Goal: Information Seeking & Learning: Check status

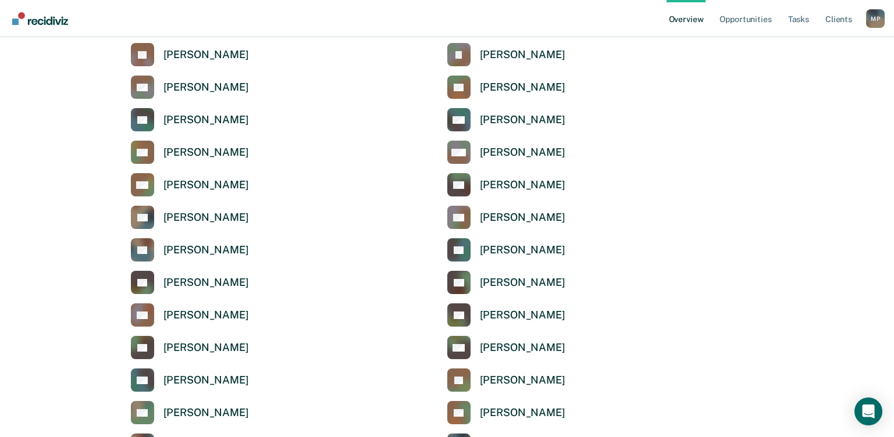
scroll to position [2443, 0]
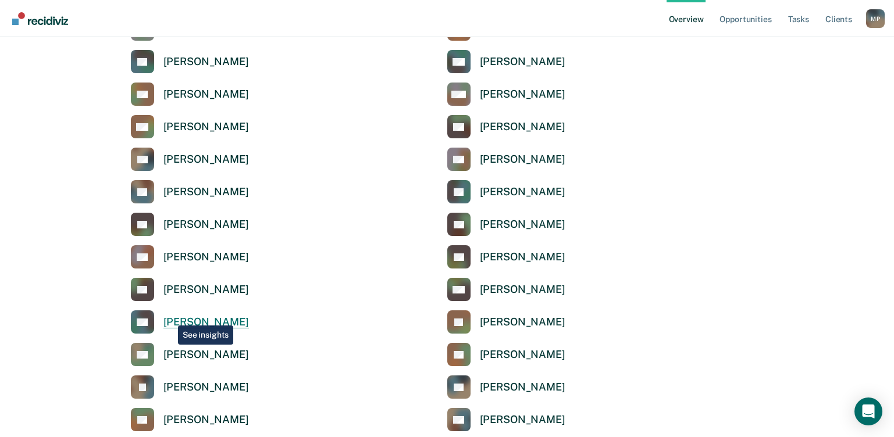
click at [169, 317] on div "[PERSON_NAME]" at bounding box center [205, 322] width 85 height 13
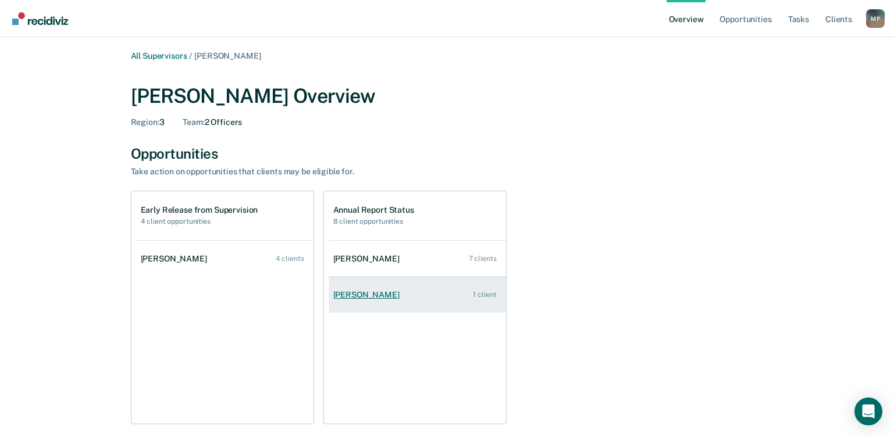
click at [362, 298] on div "Kimberli Campbell" at bounding box center [368, 295] width 71 height 10
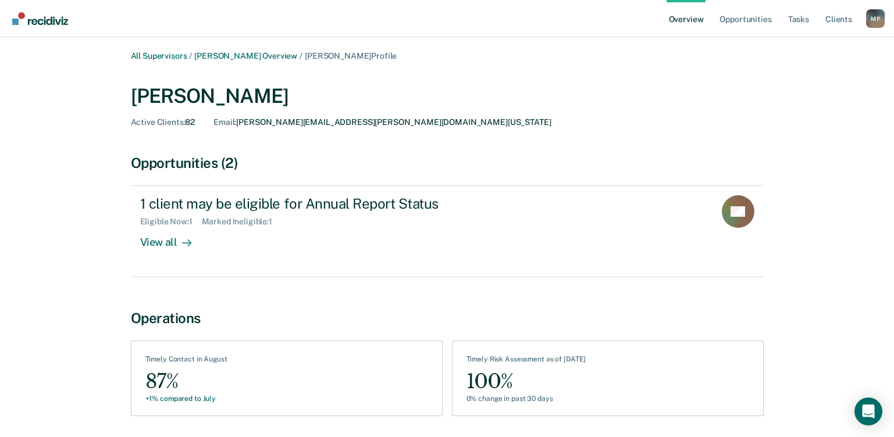
scroll to position [40, 0]
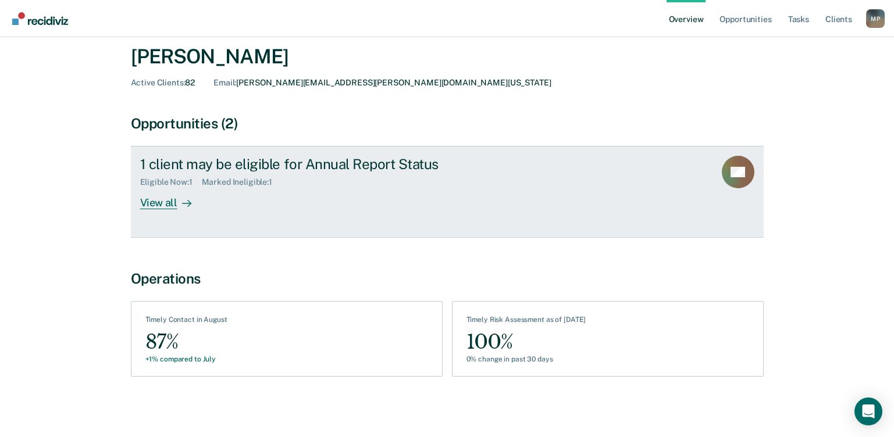
click at [154, 208] on div "View all" at bounding box center [172, 198] width 65 height 23
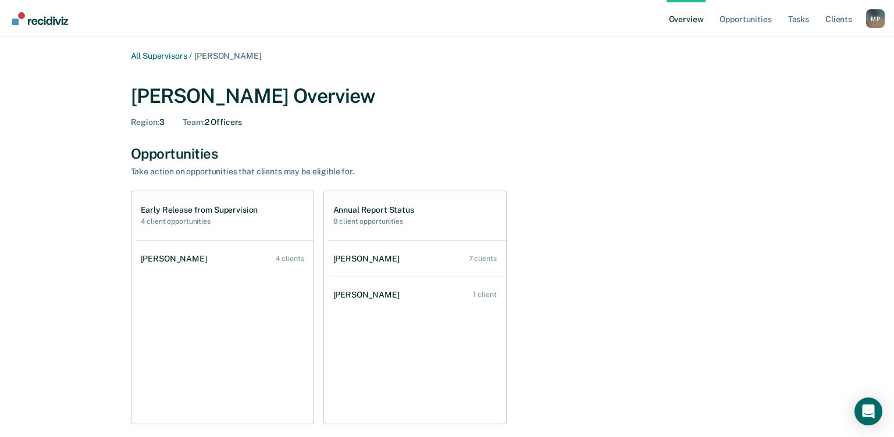
click at [174, 256] on div "Kember Comena" at bounding box center [176, 259] width 71 height 10
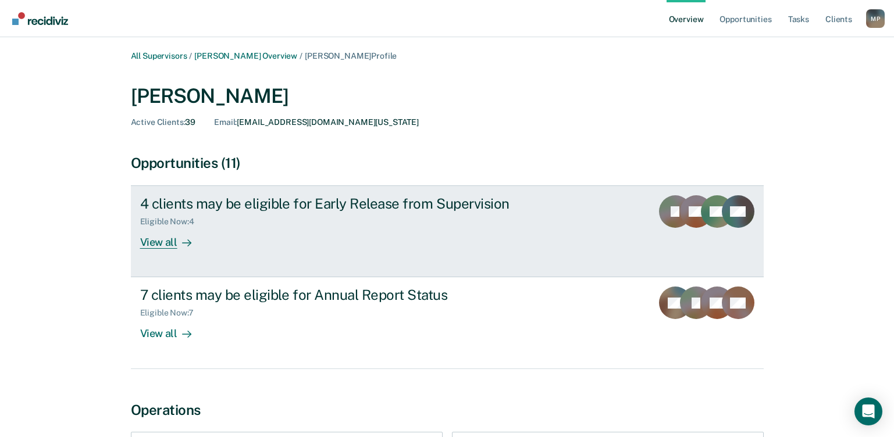
click at [290, 201] on div "4 clients may be eligible for Early Release from Supervision" at bounding box center [344, 203] width 408 height 17
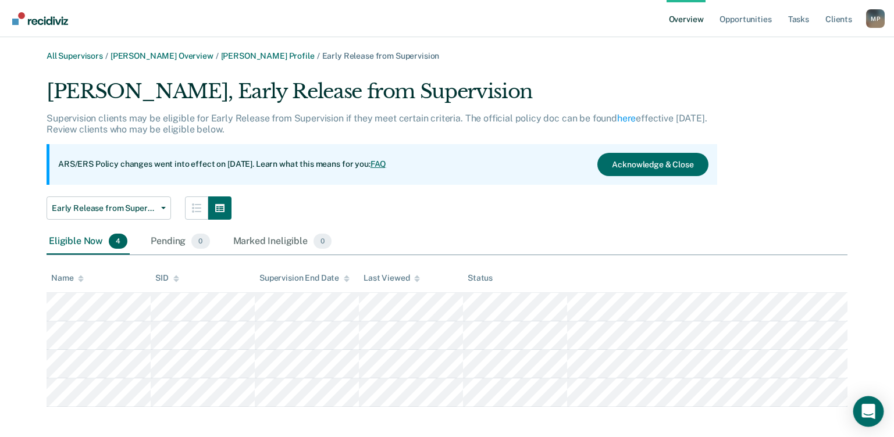
click at [876, 409] on div "Open Intercom Messenger" at bounding box center [868, 412] width 31 height 31
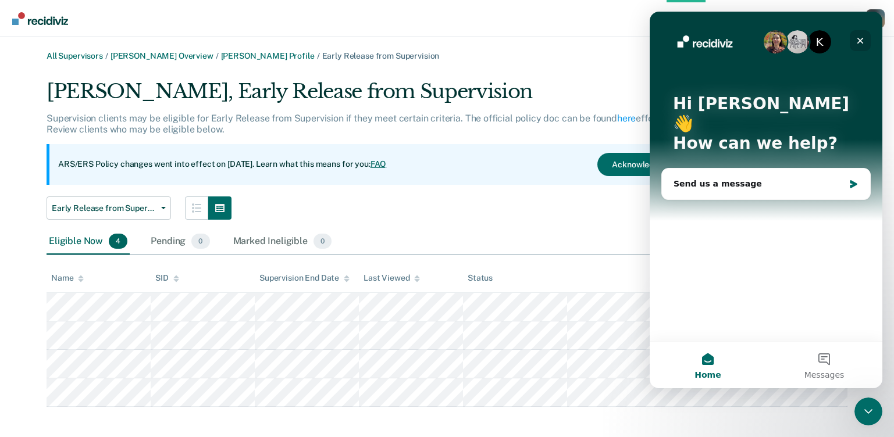
click at [864, 44] on icon "Close" at bounding box center [860, 40] width 9 height 9
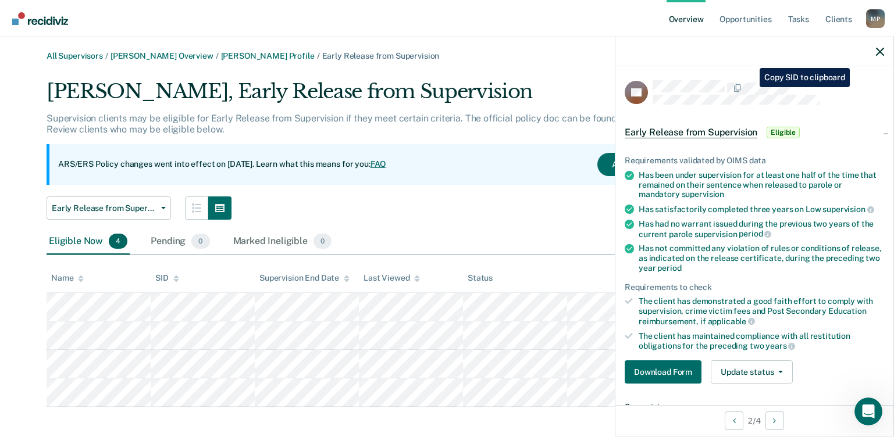
drag, startPoint x: 751, startPoint y: 115, endPoint x: 783, endPoint y: 74, distance: 51.8
click at [783, 74] on div "KB Early Release from Supervision Eligible Requirements validated by OIMS data …" at bounding box center [754, 235] width 278 height 339
click at [883, 49] on icon "button" at bounding box center [880, 52] width 8 height 8
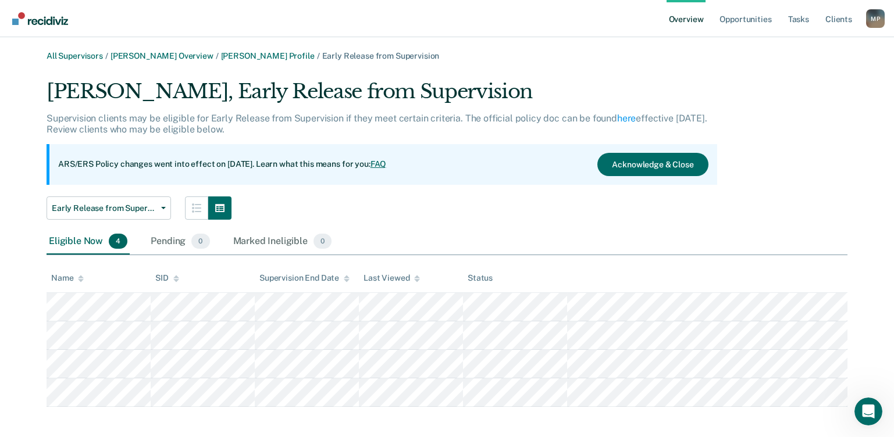
click at [694, 22] on link "Overview" at bounding box center [687, 18] width 40 height 37
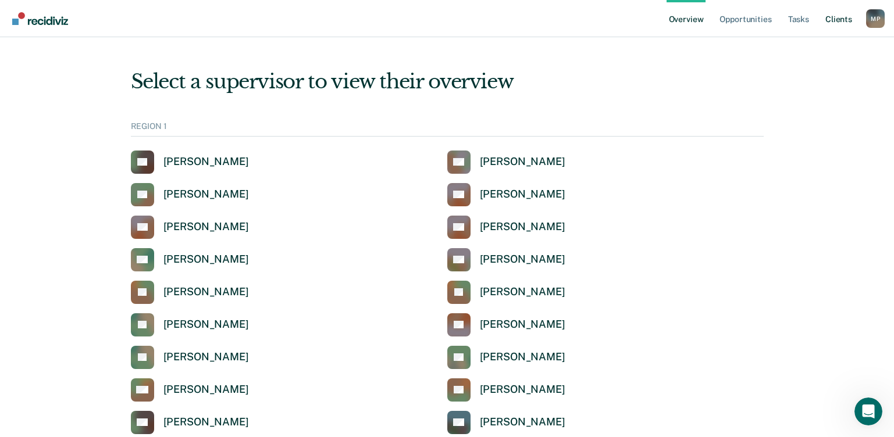
click at [826, 24] on link "Client s" at bounding box center [838, 18] width 31 height 37
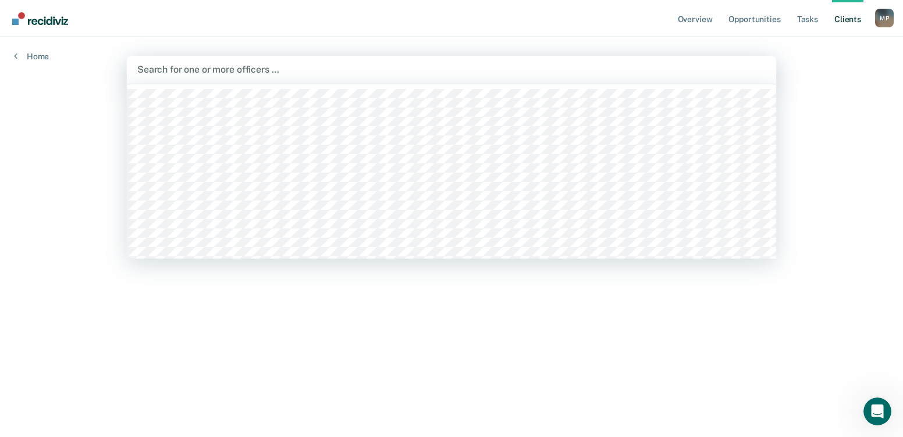
click at [243, 67] on div at bounding box center [451, 69] width 628 height 13
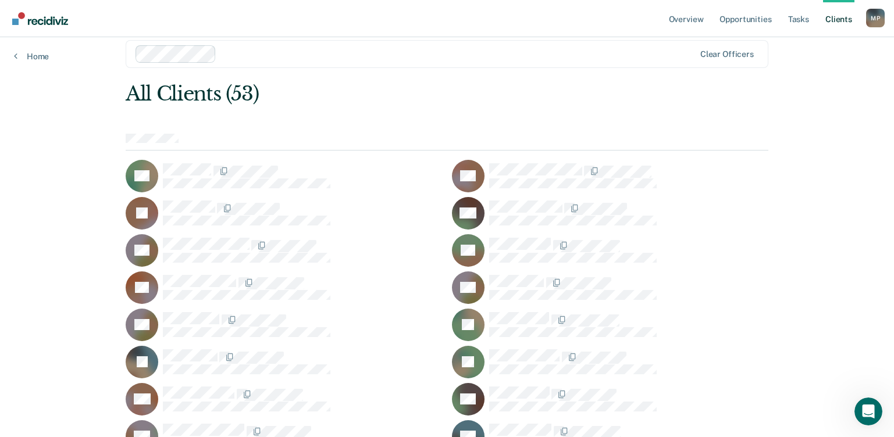
scroll to position [58, 0]
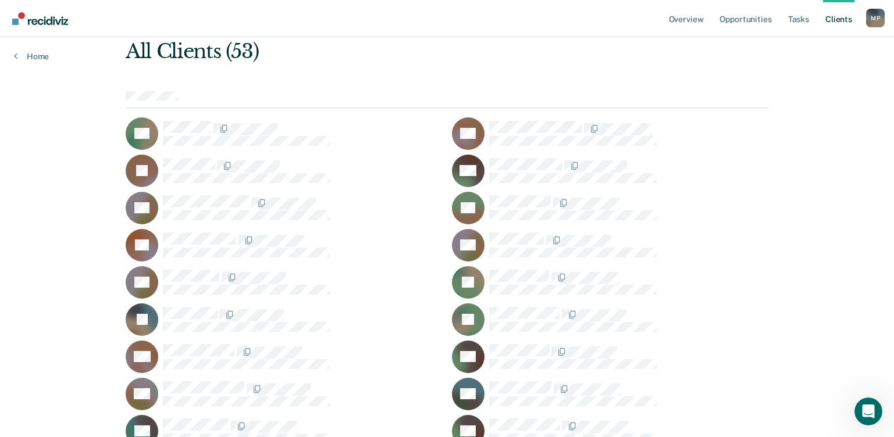
drag, startPoint x: 114, startPoint y: 97, endPoint x: 204, endPoint y: 98, distance: 90.2
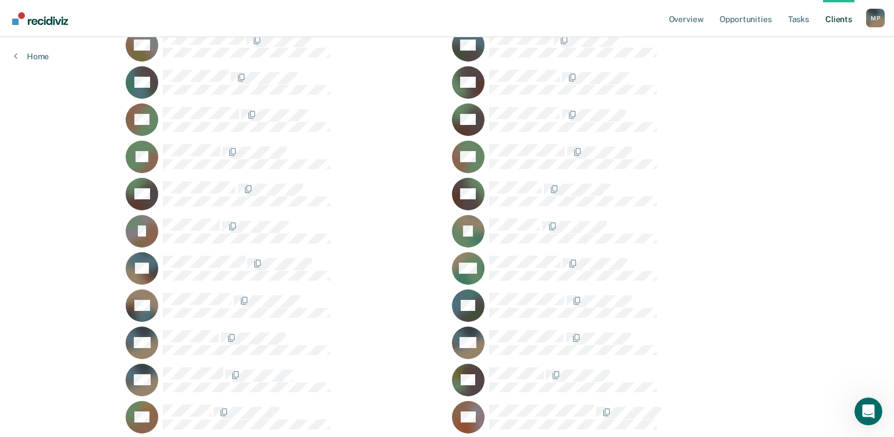
scroll to position [465, 0]
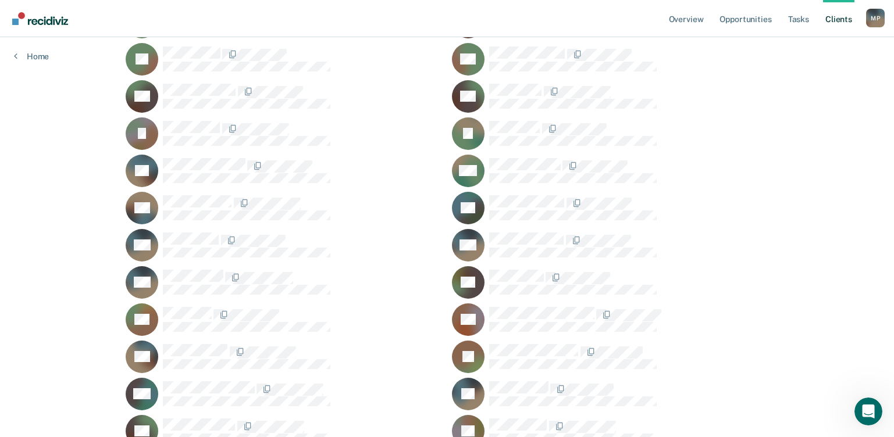
scroll to position [523, 0]
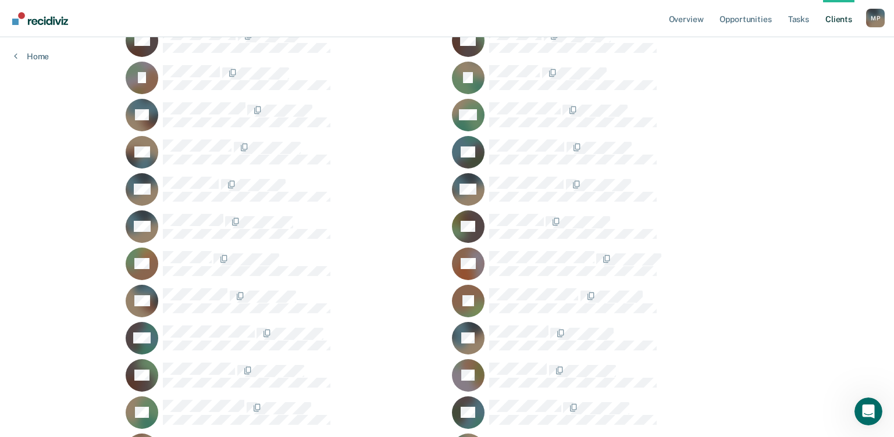
scroll to position [582, 0]
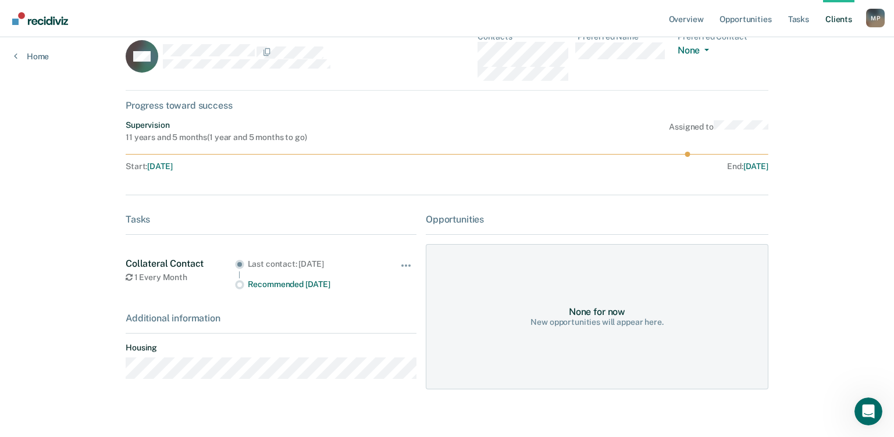
scroll to position [37, 0]
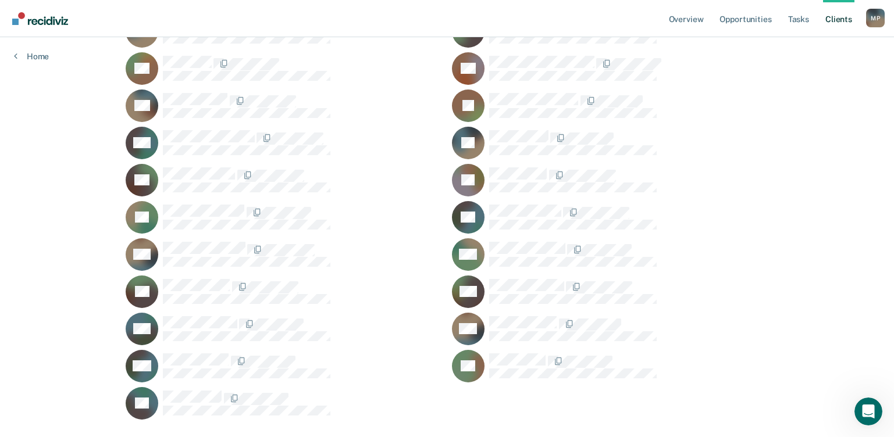
scroll to position [783, 0]
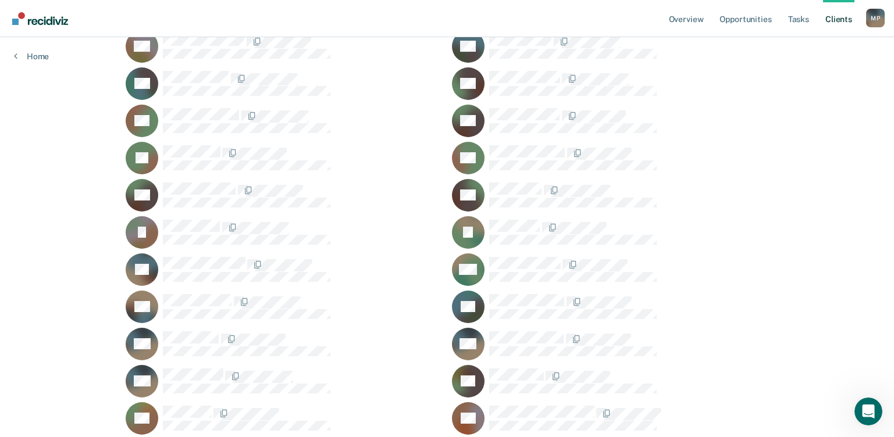
scroll to position [407, 0]
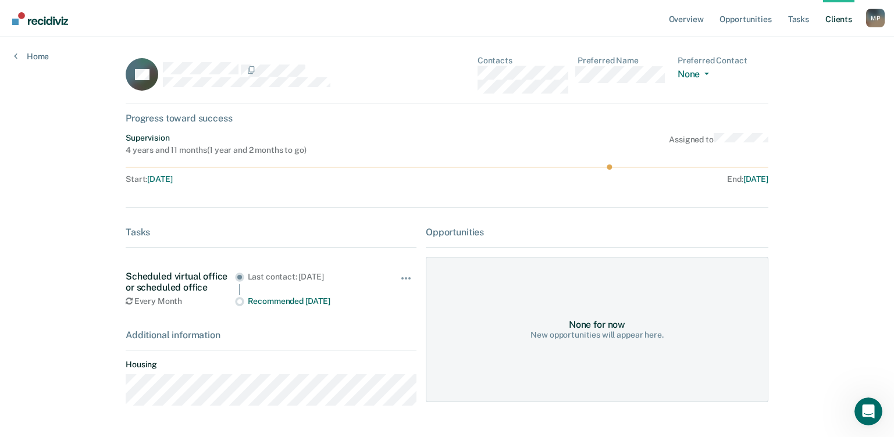
click at [333, 74] on div at bounding box center [288, 69] width 251 height 15
click at [24, 58] on link "Home" at bounding box center [31, 56] width 35 height 10
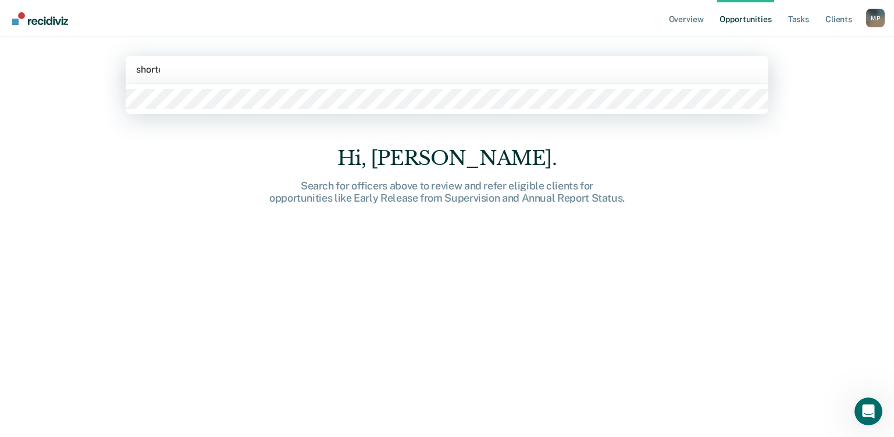
type input "shorter"
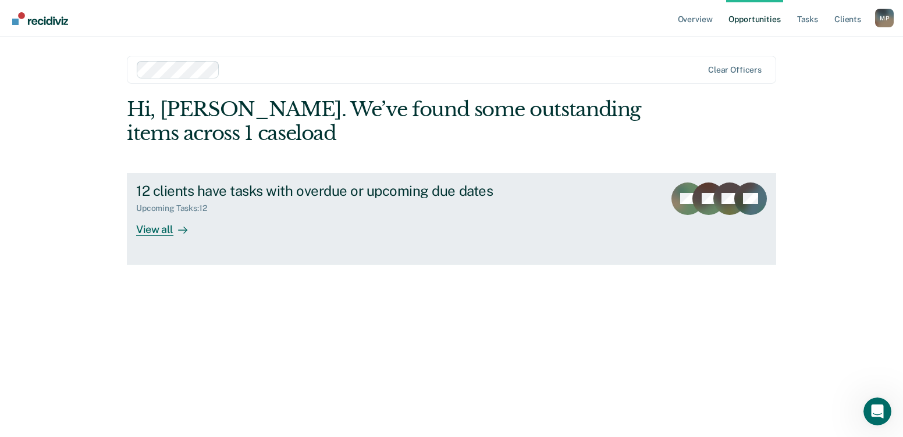
click at [156, 232] on div "View all" at bounding box center [168, 224] width 65 height 23
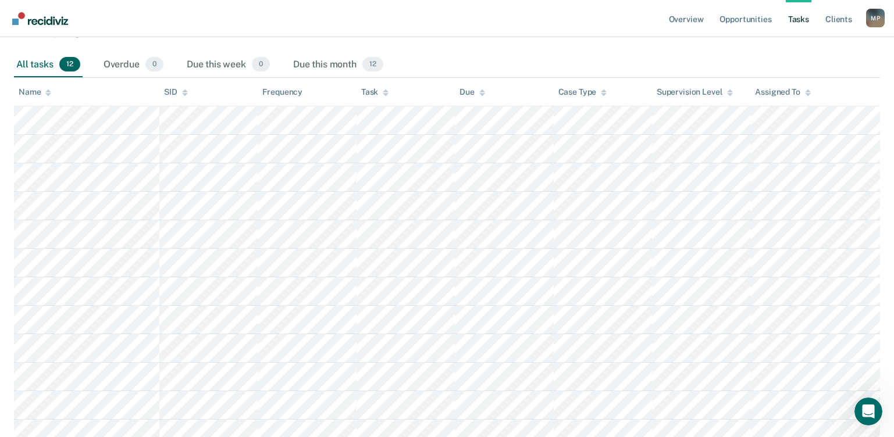
scroll to position [165, 0]
click at [318, 68] on div "Due this month 12" at bounding box center [338, 66] width 95 height 26
click at [35, 64] on div "All tasks 12" at bounding box center [48, 66] width 69 height 26
